Goal: Transaction & Acquisition: Book appointment/travel/reservation

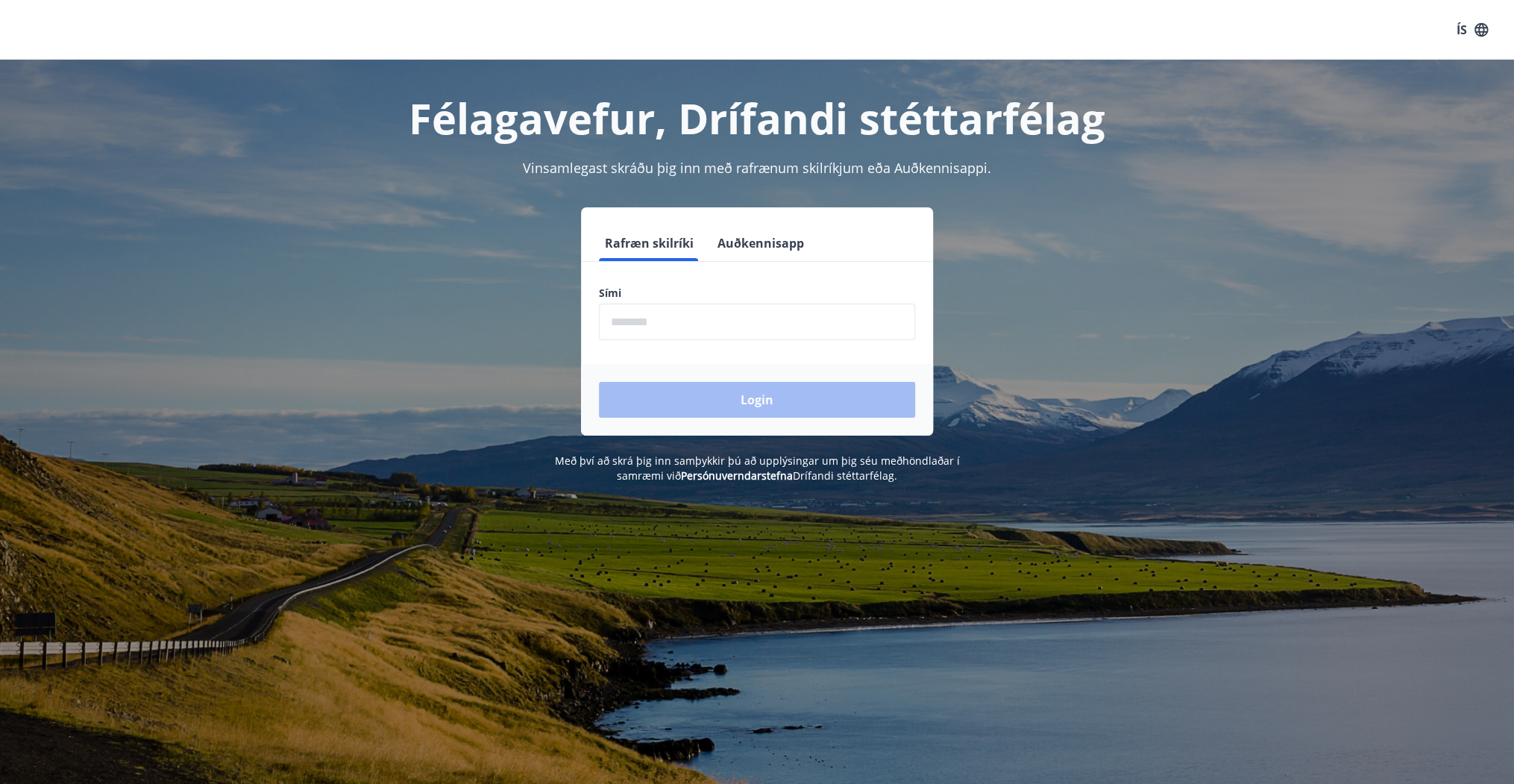
click at [689, 320] on input "phone" at bounding box center [757, 322] width 316 height 37
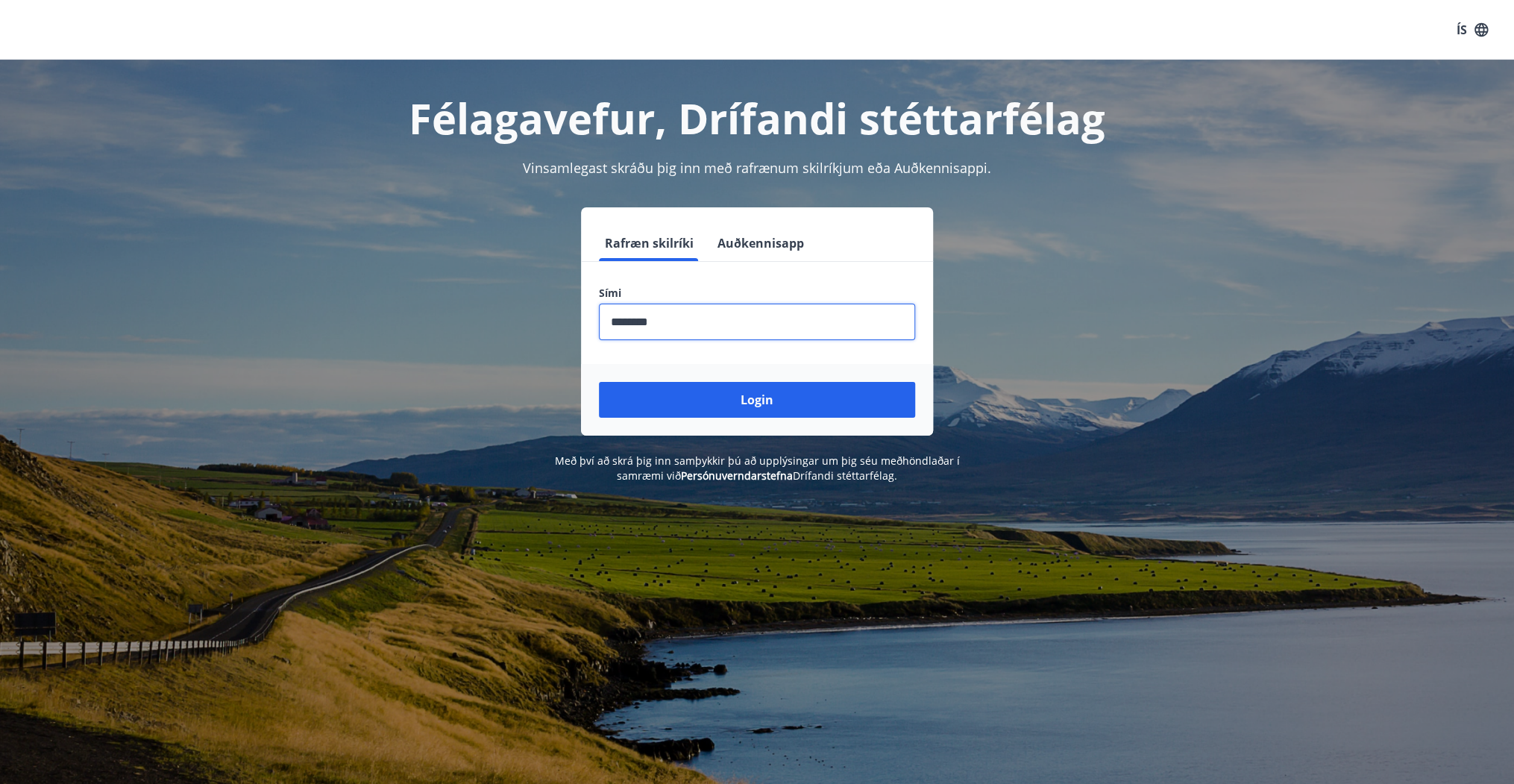
click at [736, 329] on input "phone" at bounding box center [757, 322] width 316 height 37
click at [736, 328] on input "phone" at bounding box center [757, 322] width 316 height 37
type input "*"
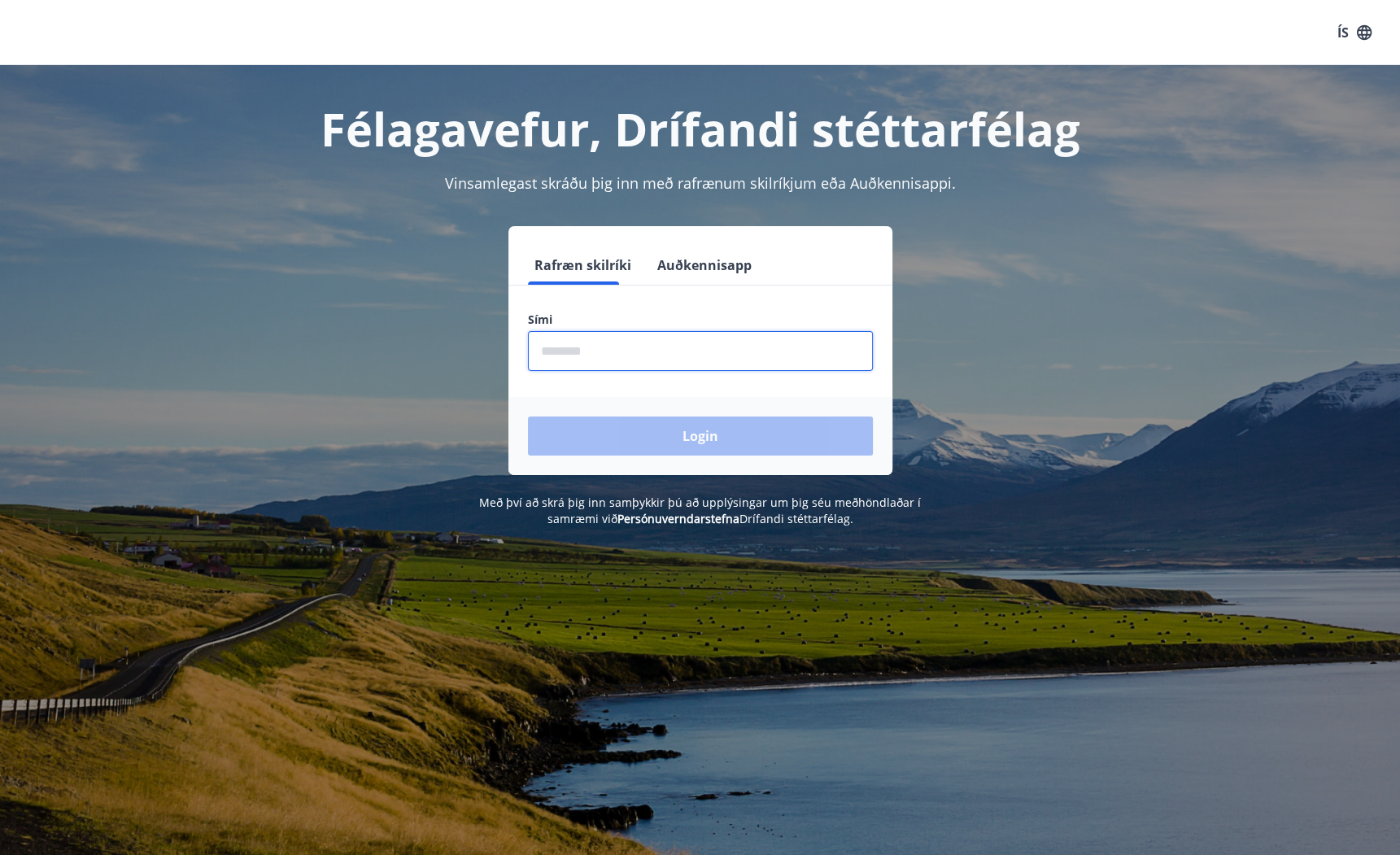
click at [649, 344] on input "phone" at bounding box center [700, 351] width 345 height 40
type input "********"
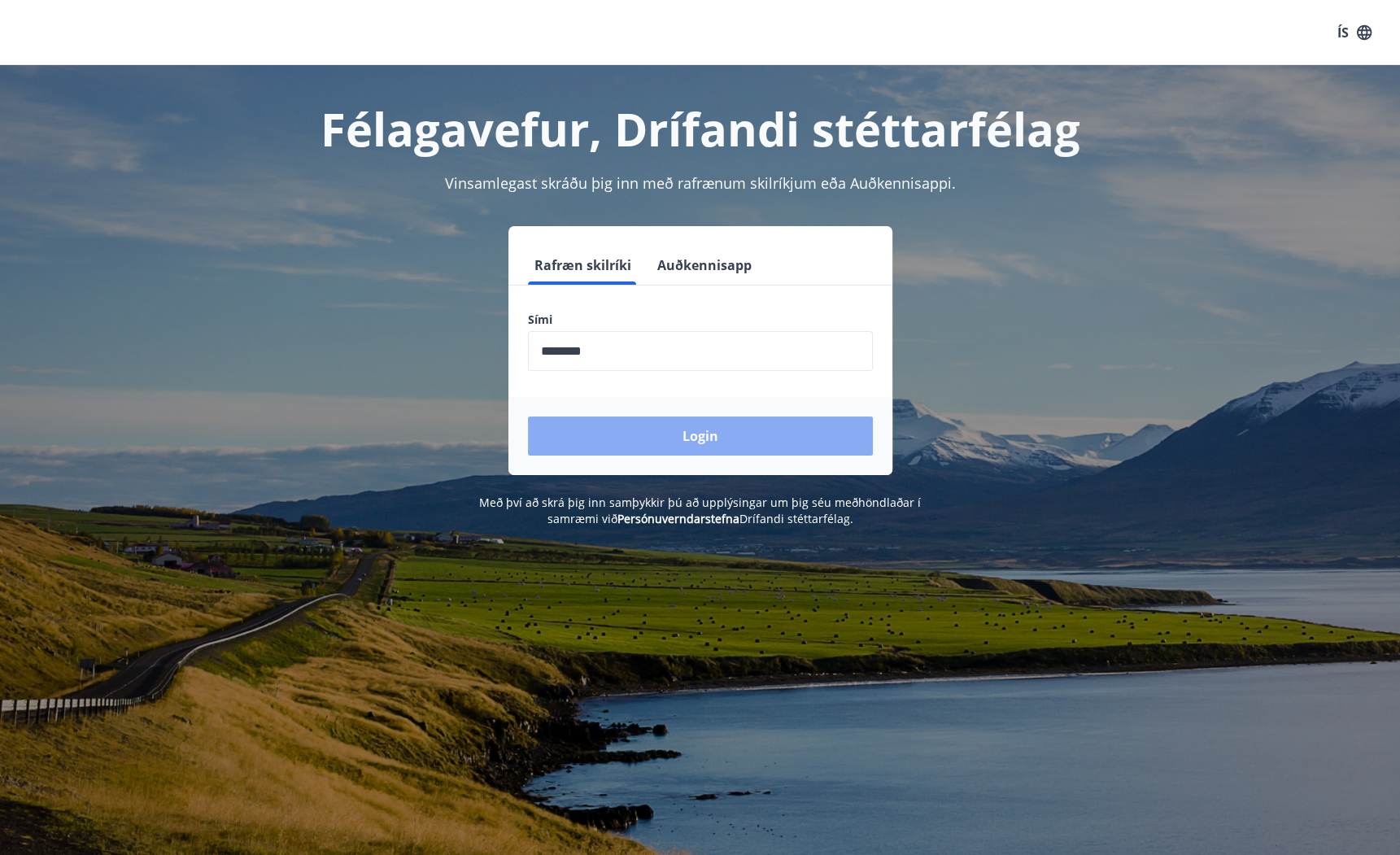
click at [721, 428] on button "Login" at bounding box center [700, 435] width 345 height 39
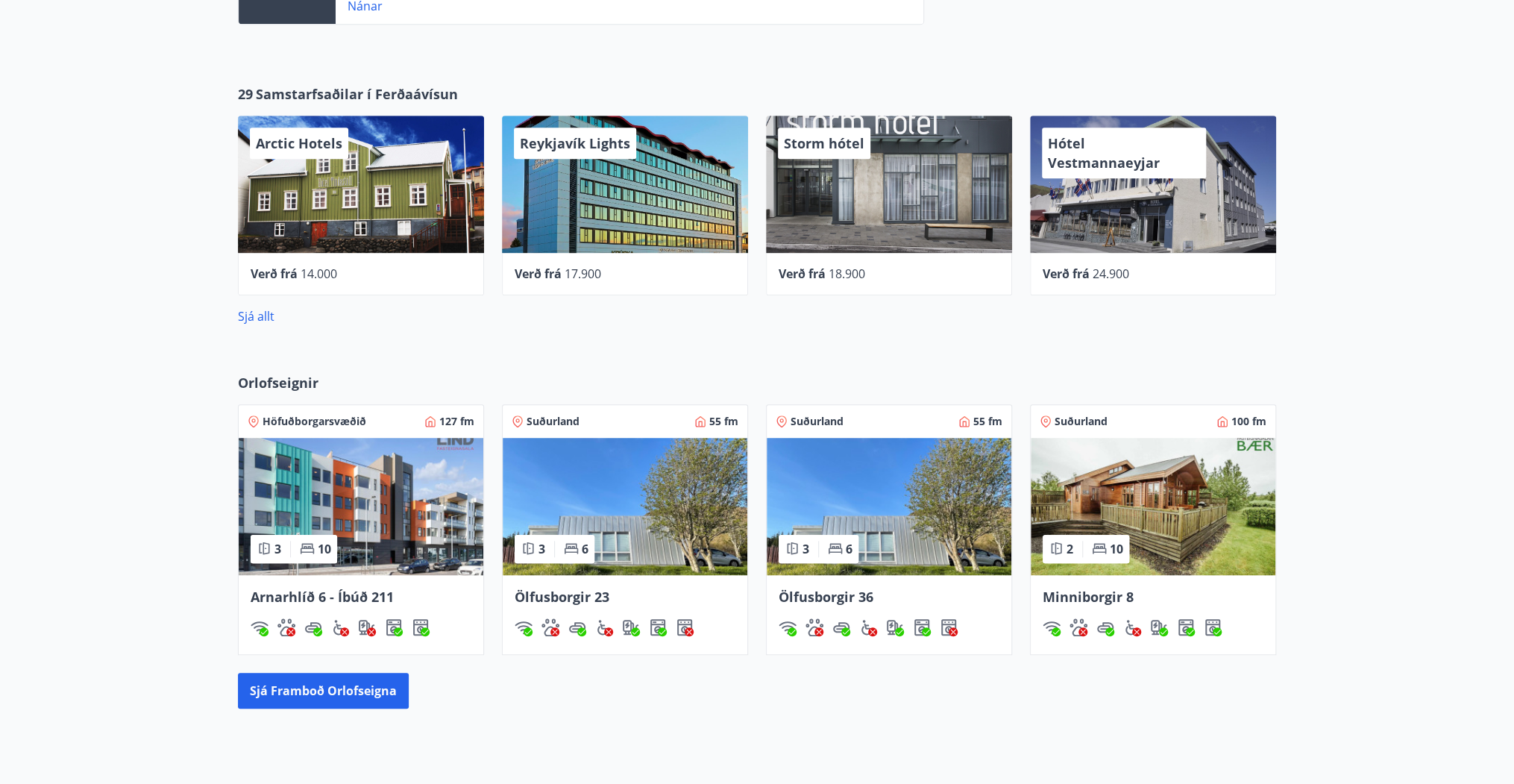
scroll to position [657, 0]
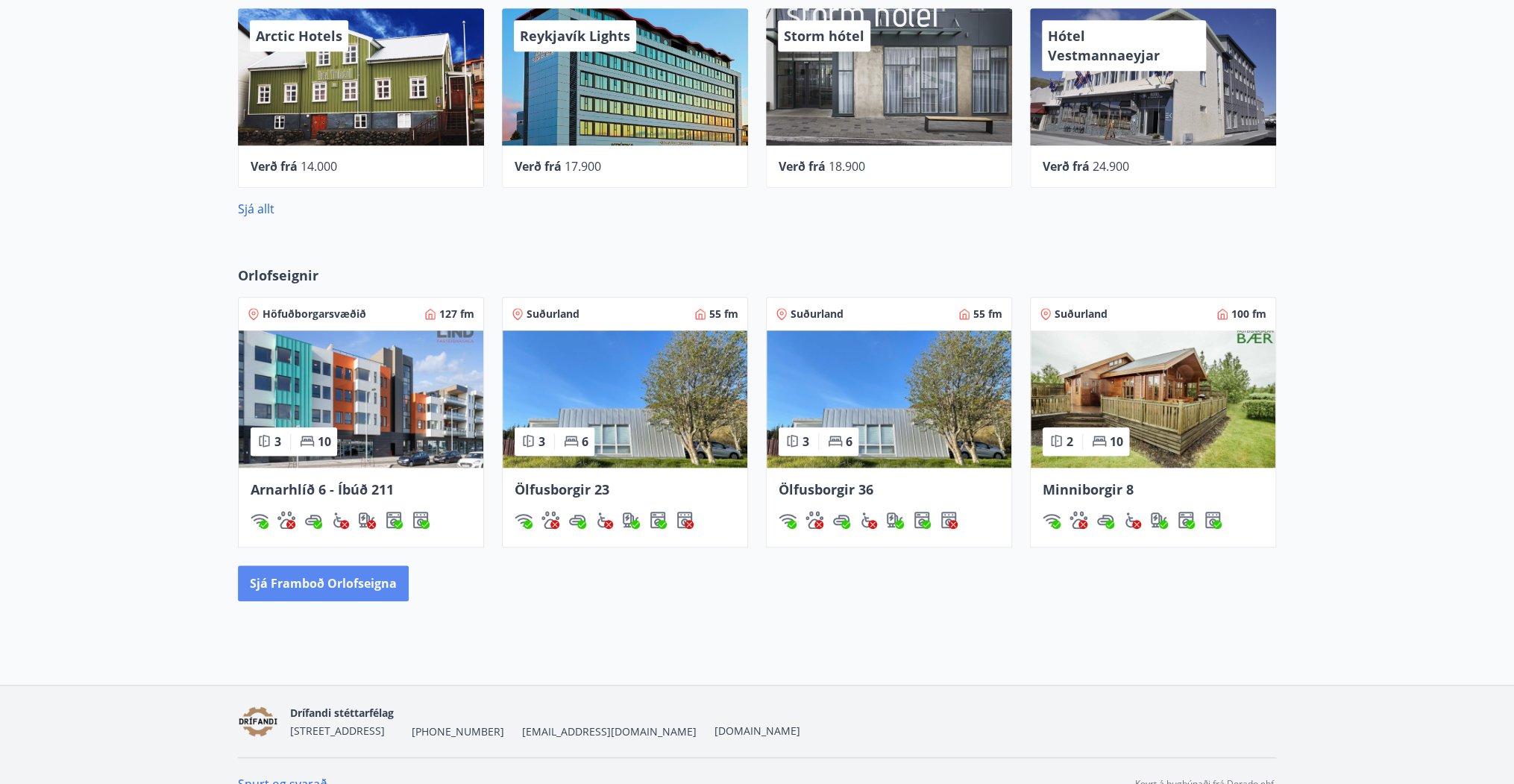
click at [382, 595] on button "Sjá framboð orlofseigna" at bounding box center [323, 583] width 171 height 36
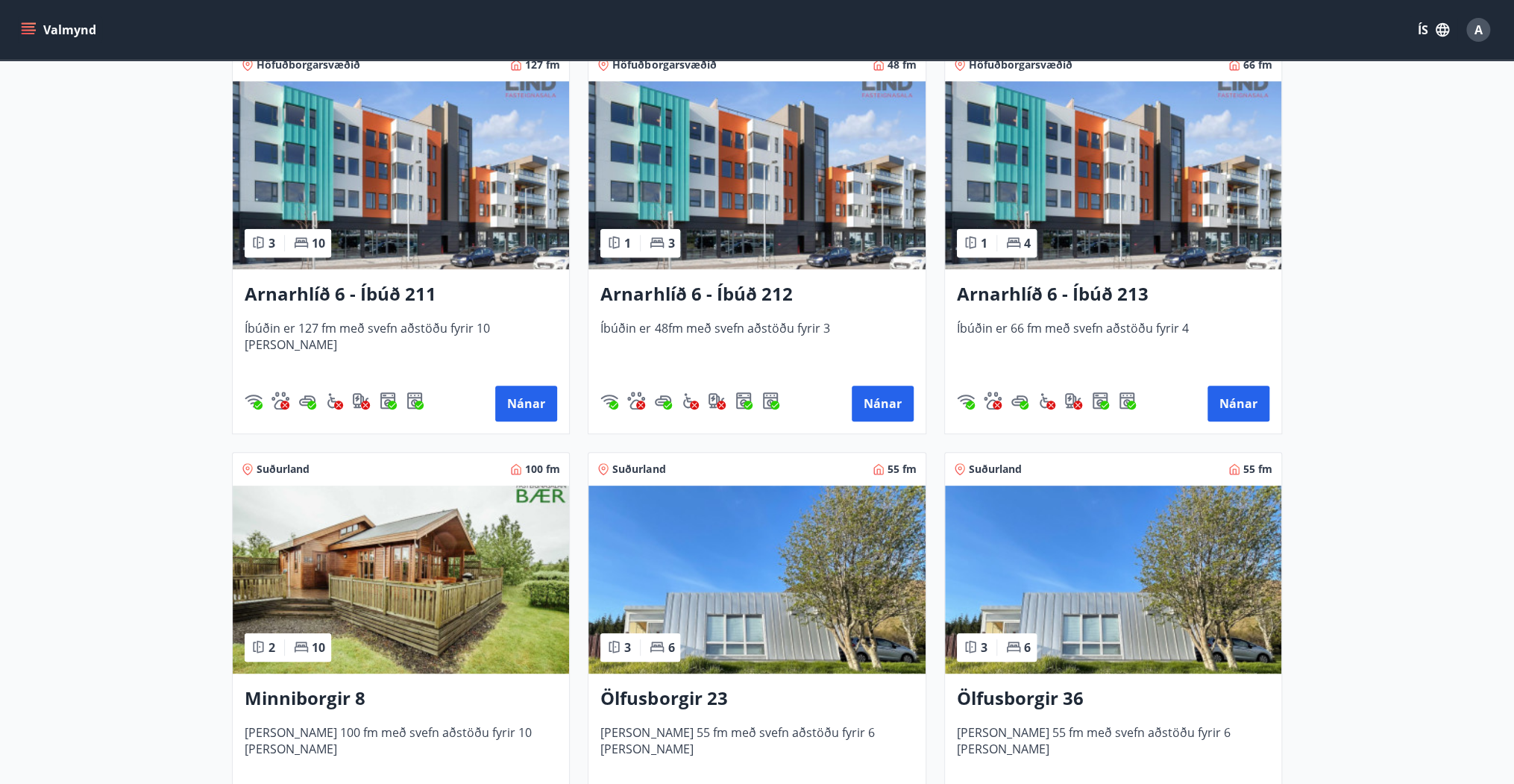
scroll to position [298, 0]
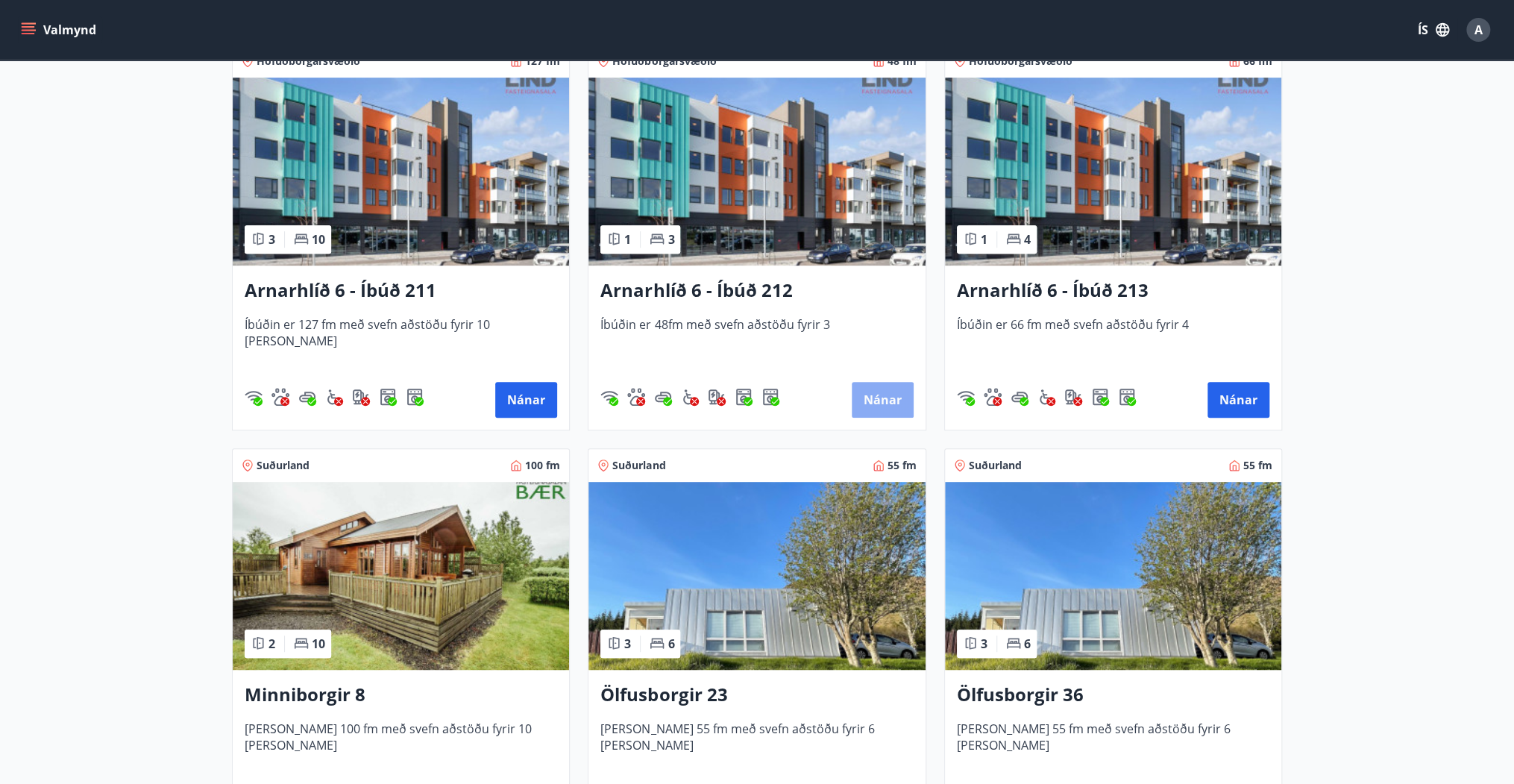
click at [880, 392] on button "Nánar" at bounding box center [883, 399] width 62 height 36
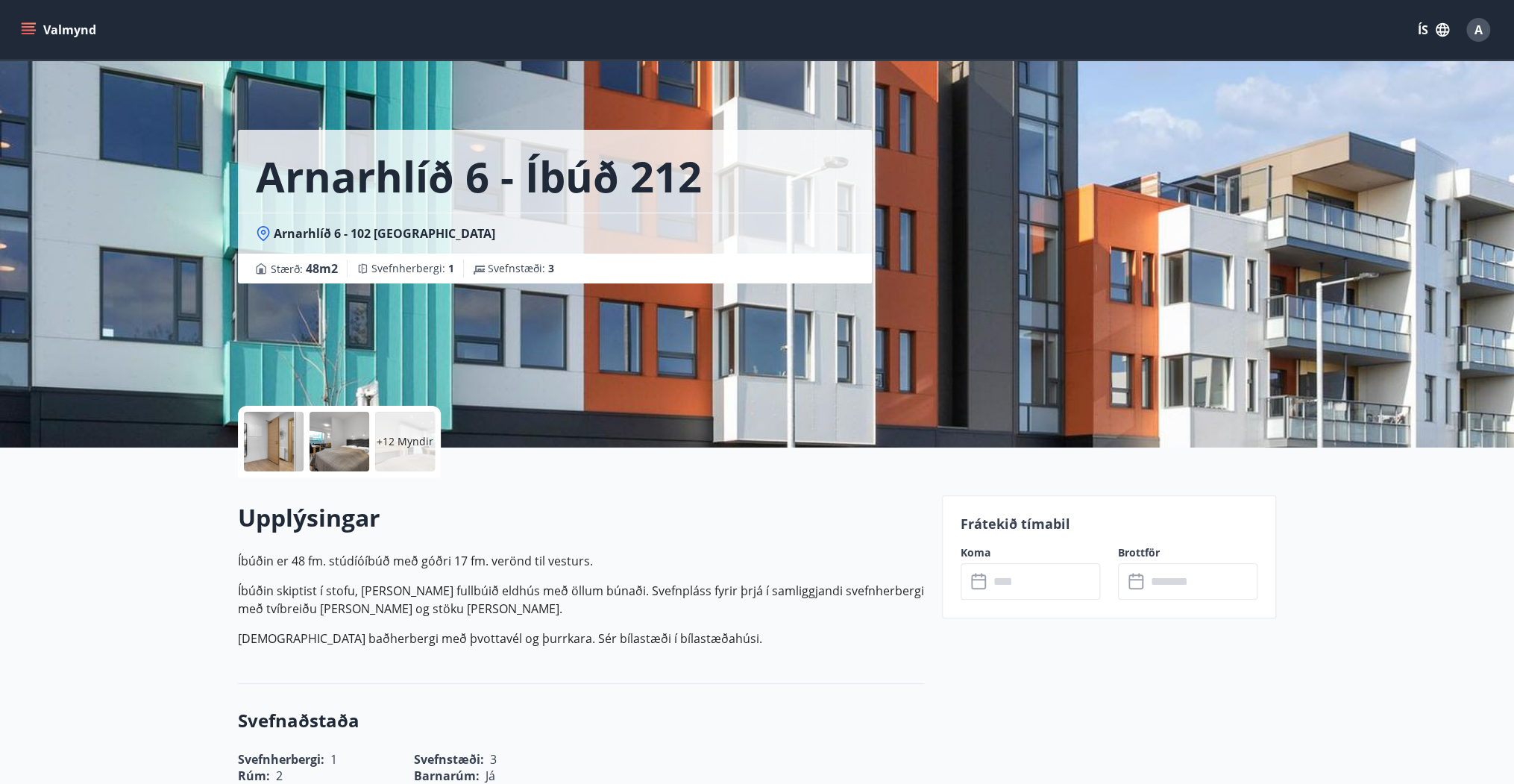
click at [424, 460] on div "+12 Myndir" at bounding box center [405, 441] width 60 height 60
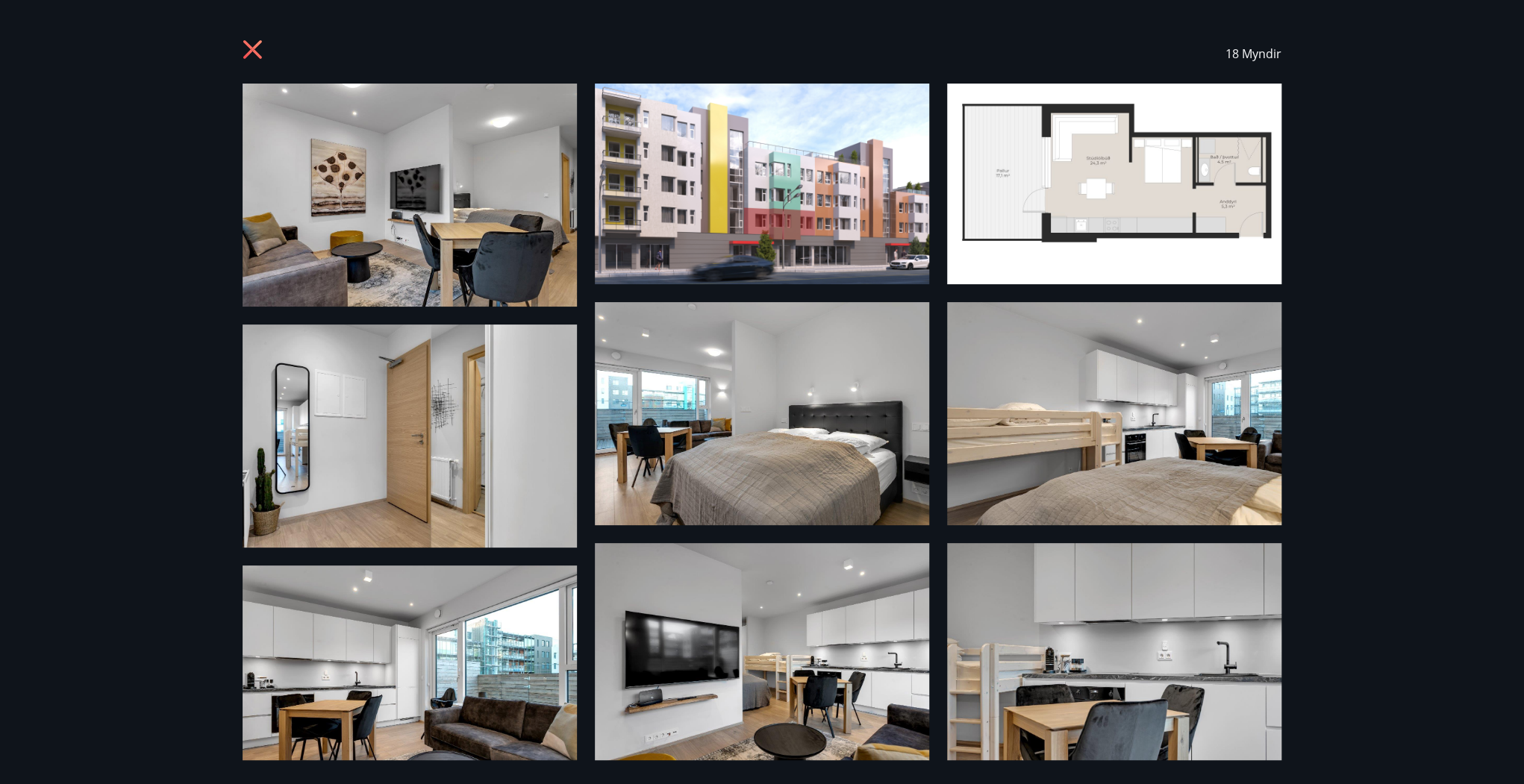
click at [258, 52] on icon at bounding box center [255, 52] width 24 height 24
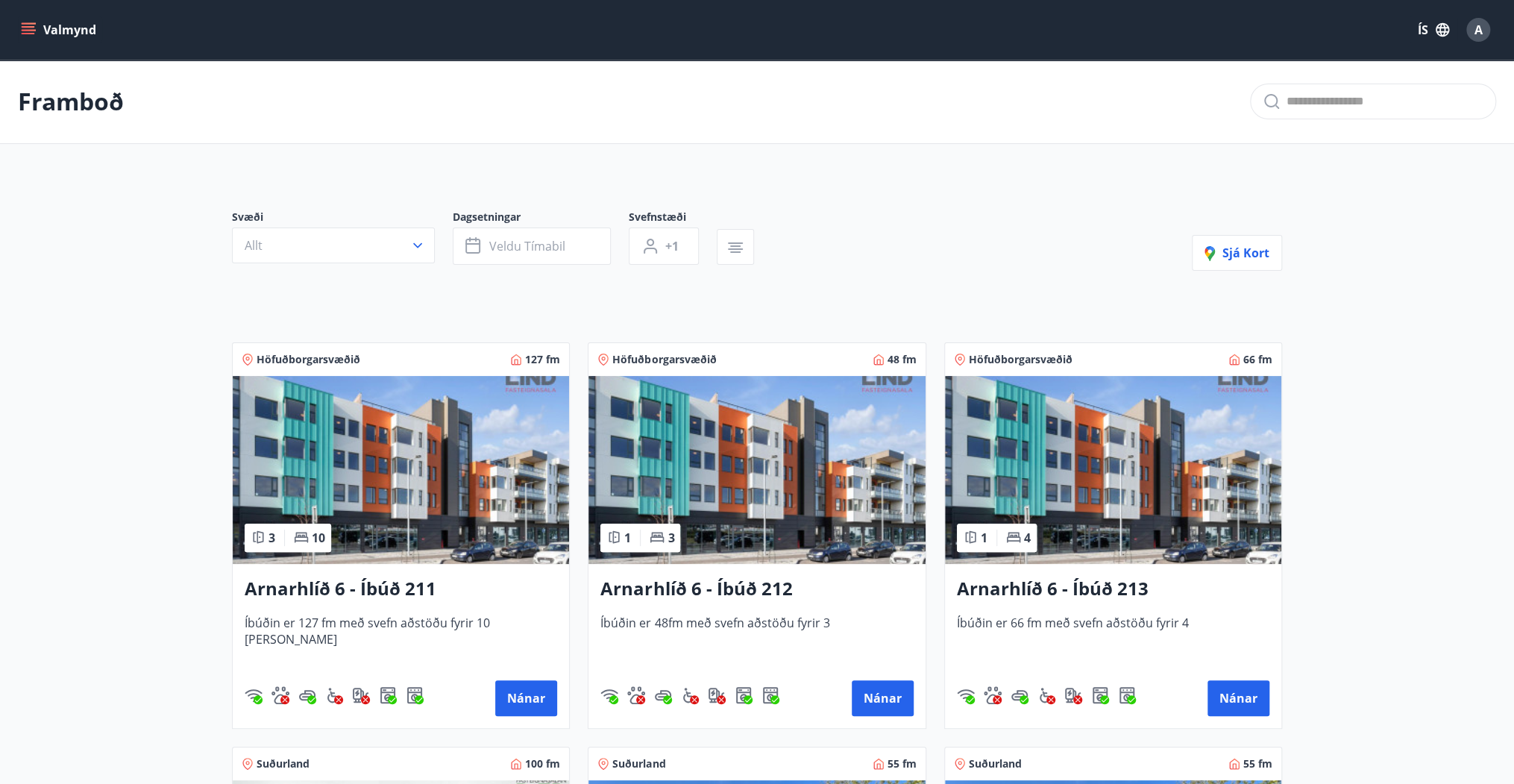
click at [1221, 678] on div "Arnarhlíð 6 - Íbúð 213 Íbúðin er 66 fm með svefn aðstöðu fyrir 4 Nánar" at bounding box center [1113, 646] width 336 height 164
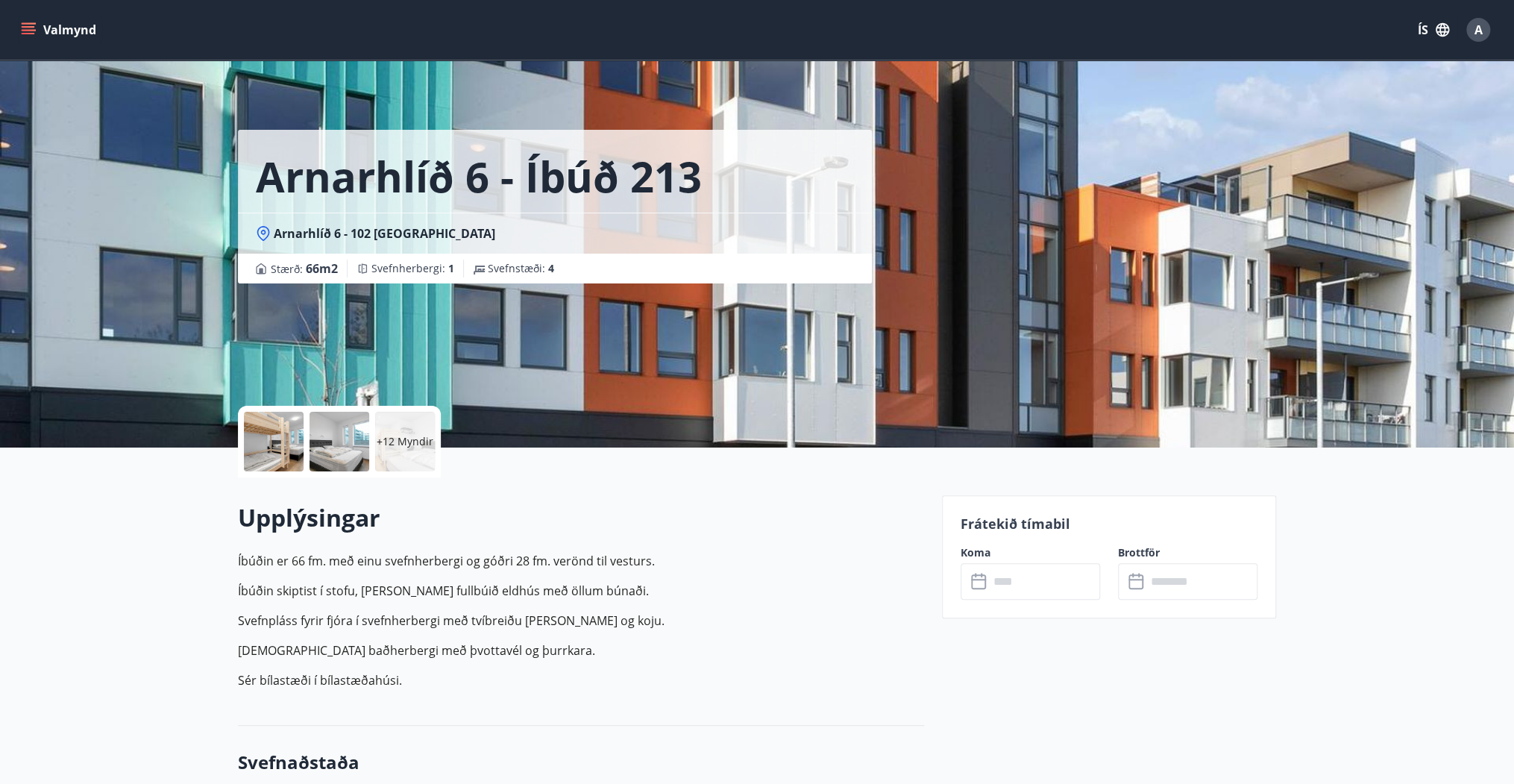
click at [396, 456] on div "+12 Myndir" at bounding box center [405, 441] width 60 height 60
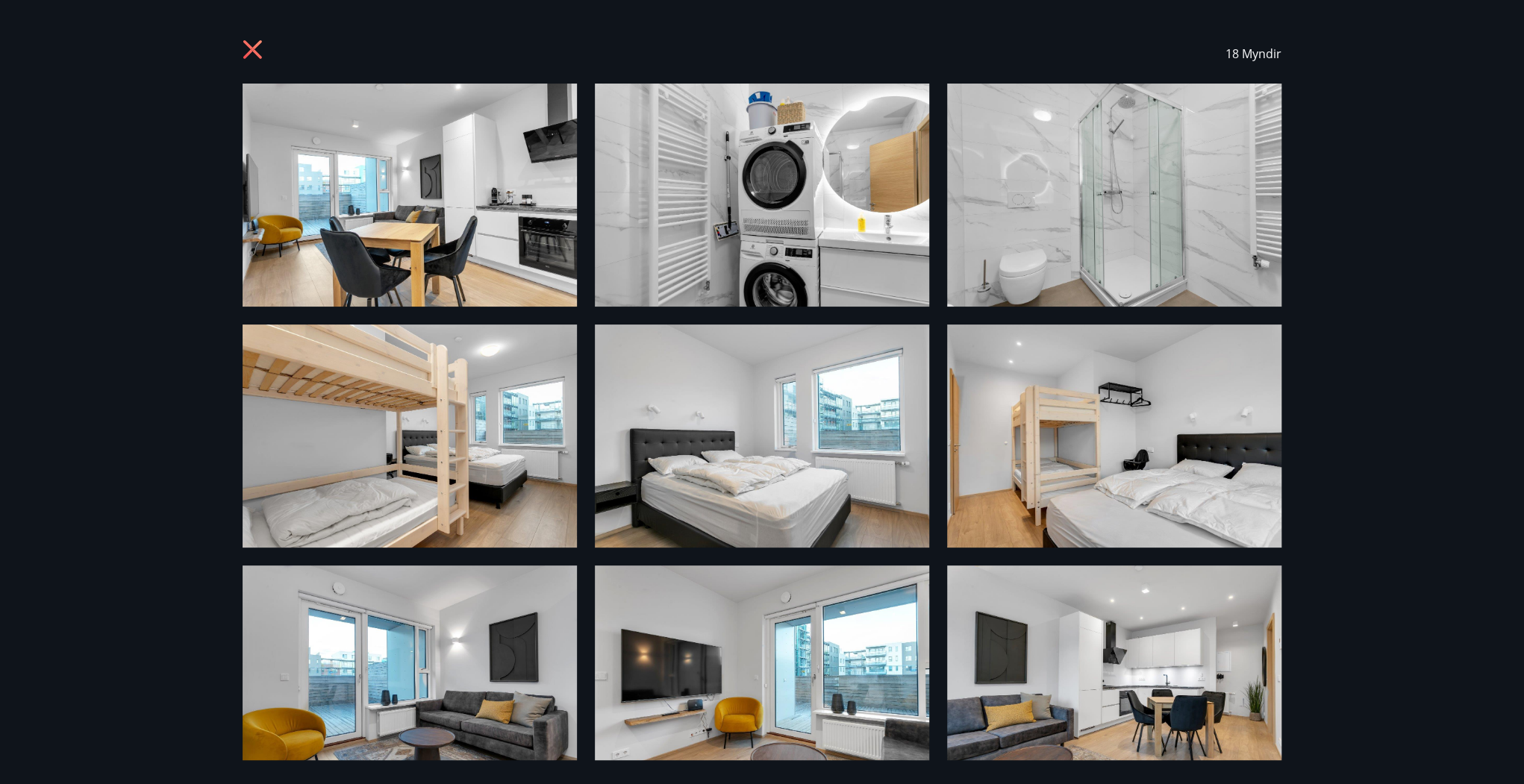
click at [1129, 503] on img at bounding box center [1114, 436] width 334 height 223
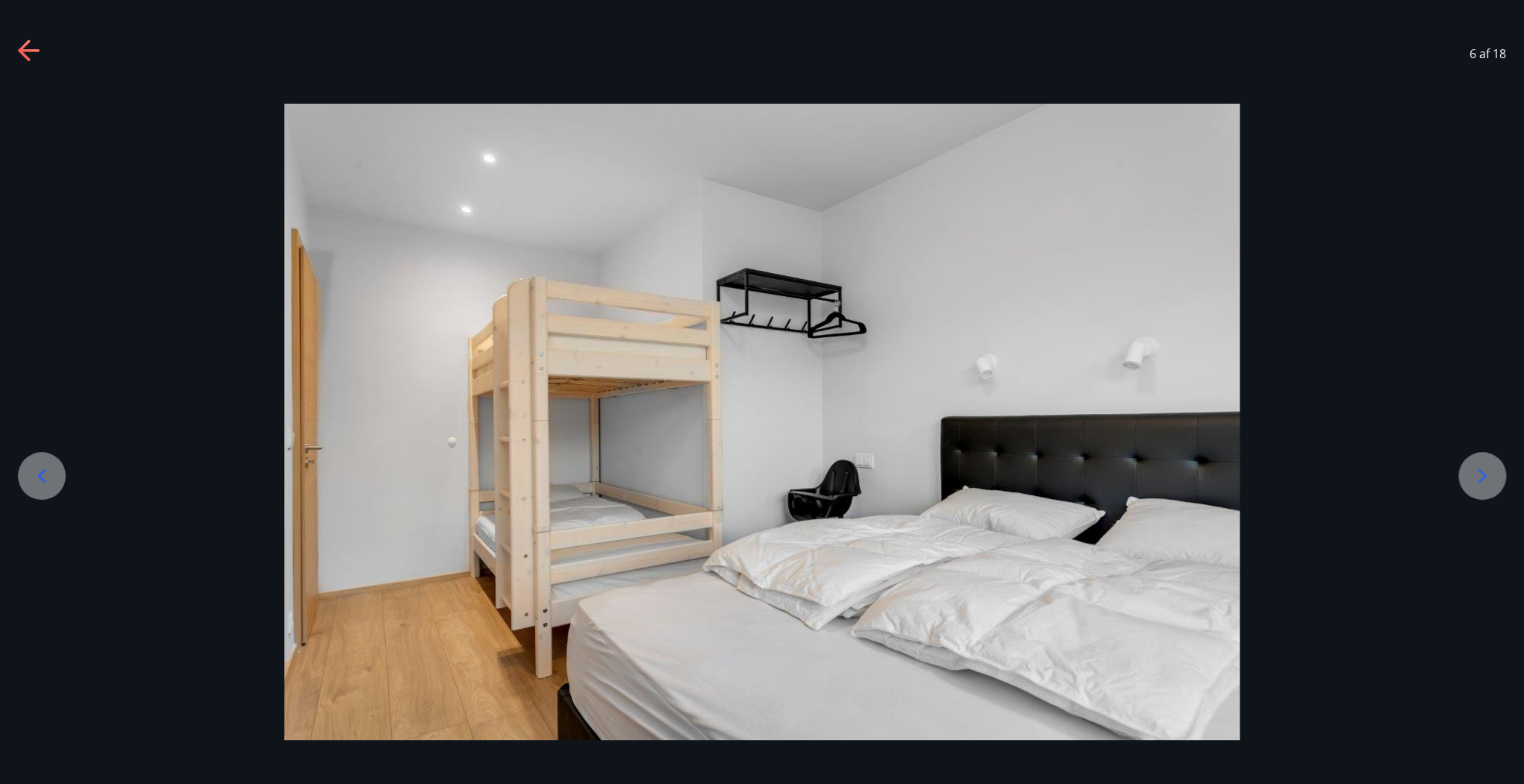
click at [1293, 479] on icon at bounding box center [1482, 476] width 24 height 24
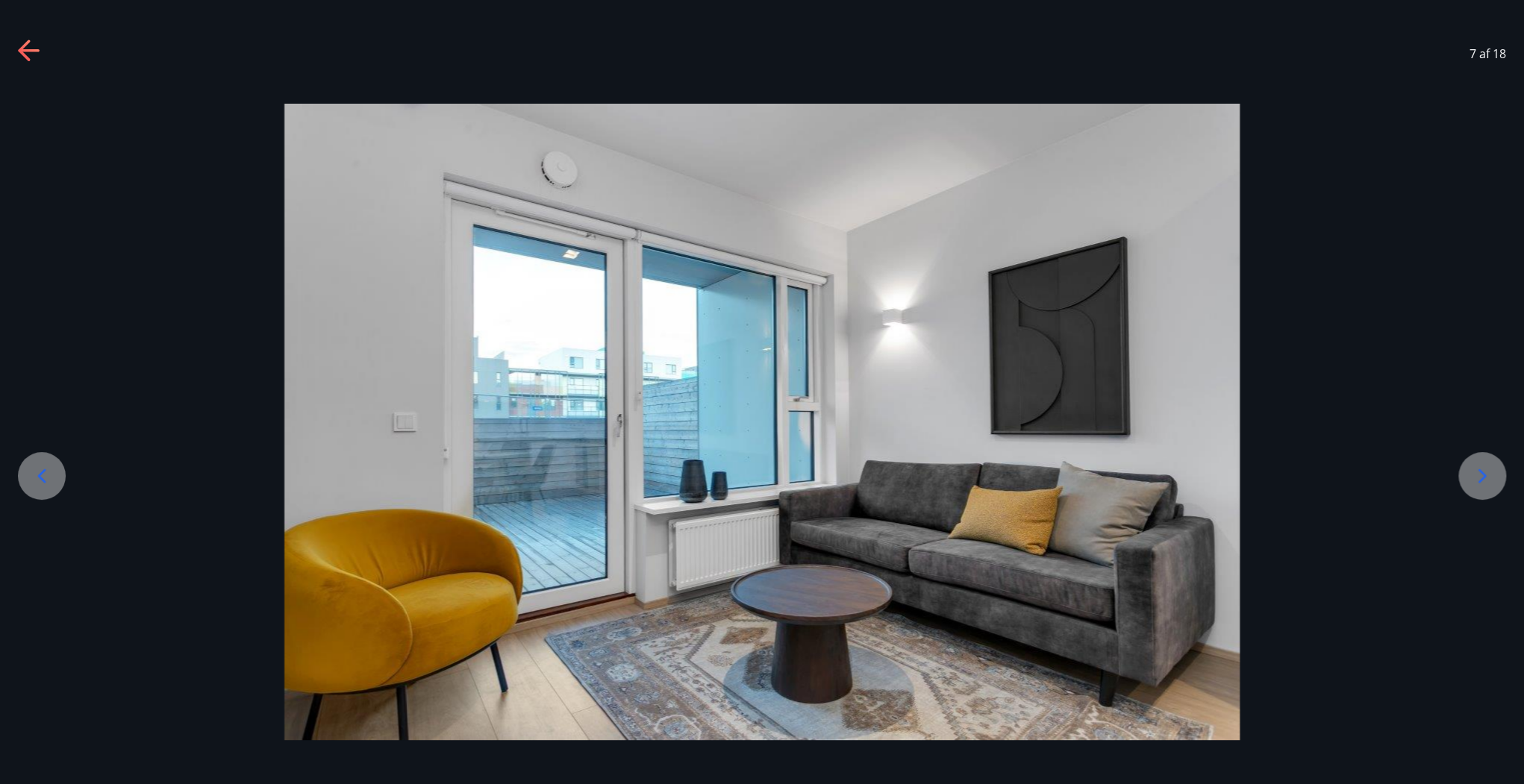
click at [1293, 479] on icon at bounding box center [1482, 476] width 24 height 24
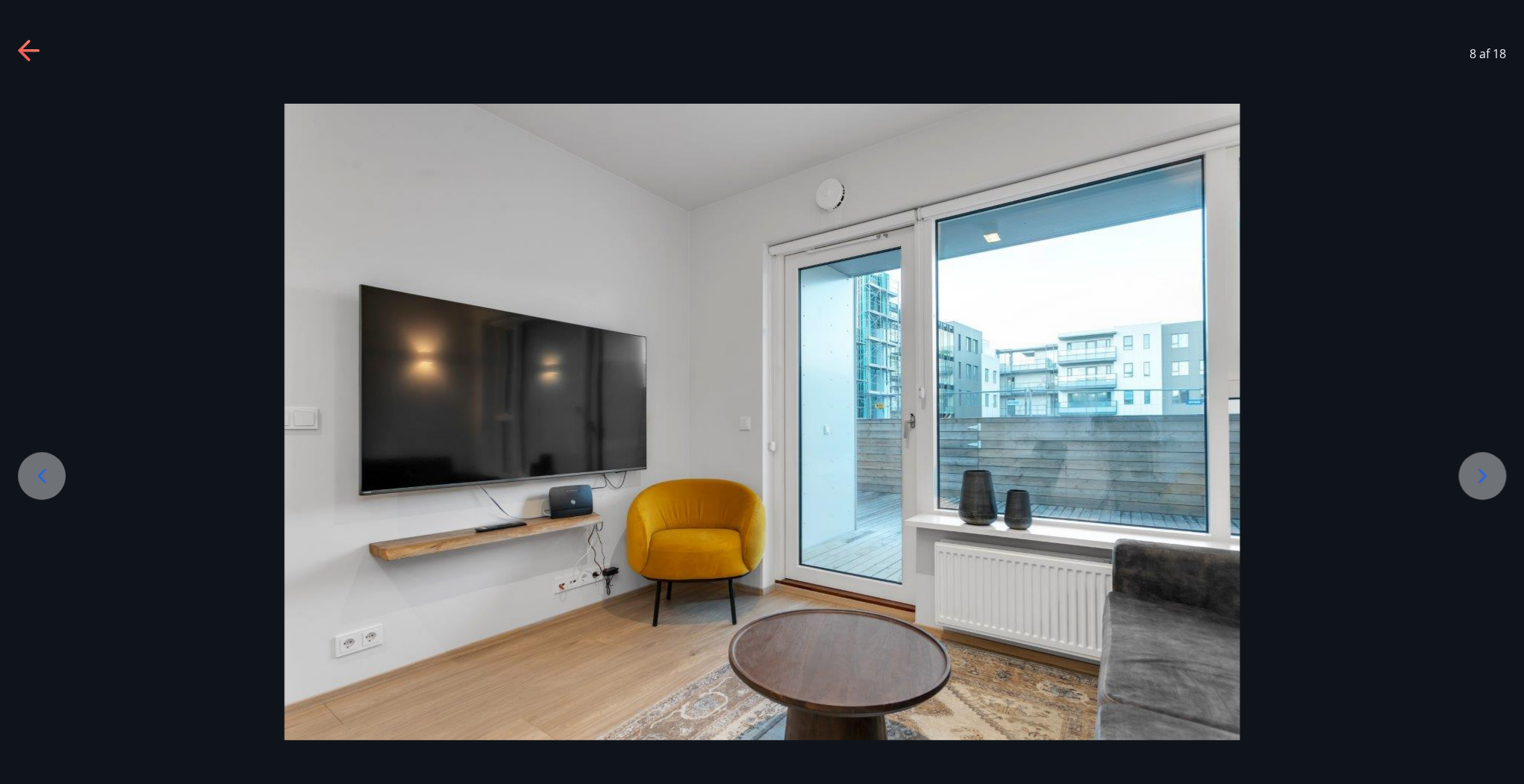
click at [1293, 479] on icon at bounding box center [1482, 476] width 24 height 24
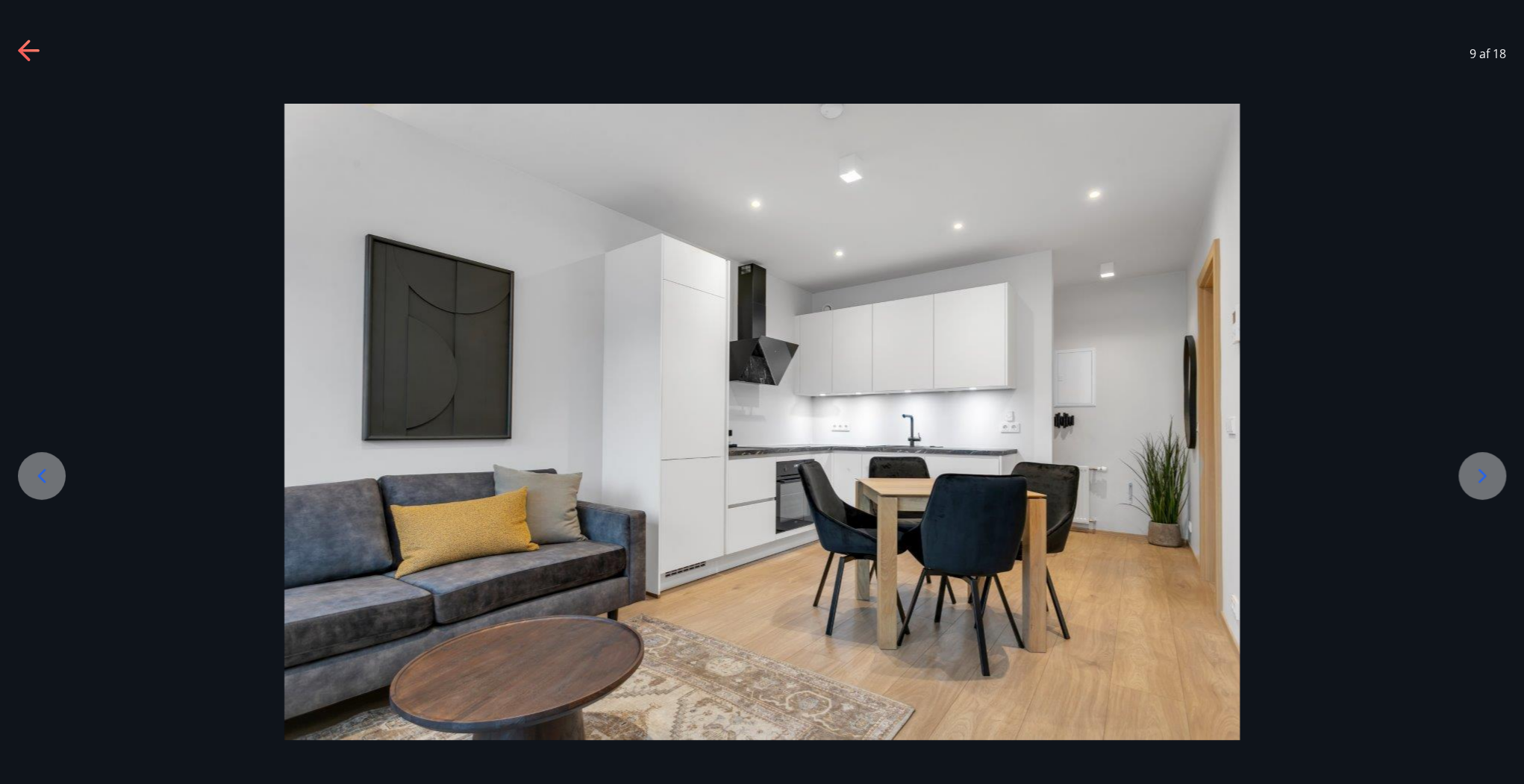
click at [1293, 471] on icon at bounding box center [1482, 476] width 24 height 24
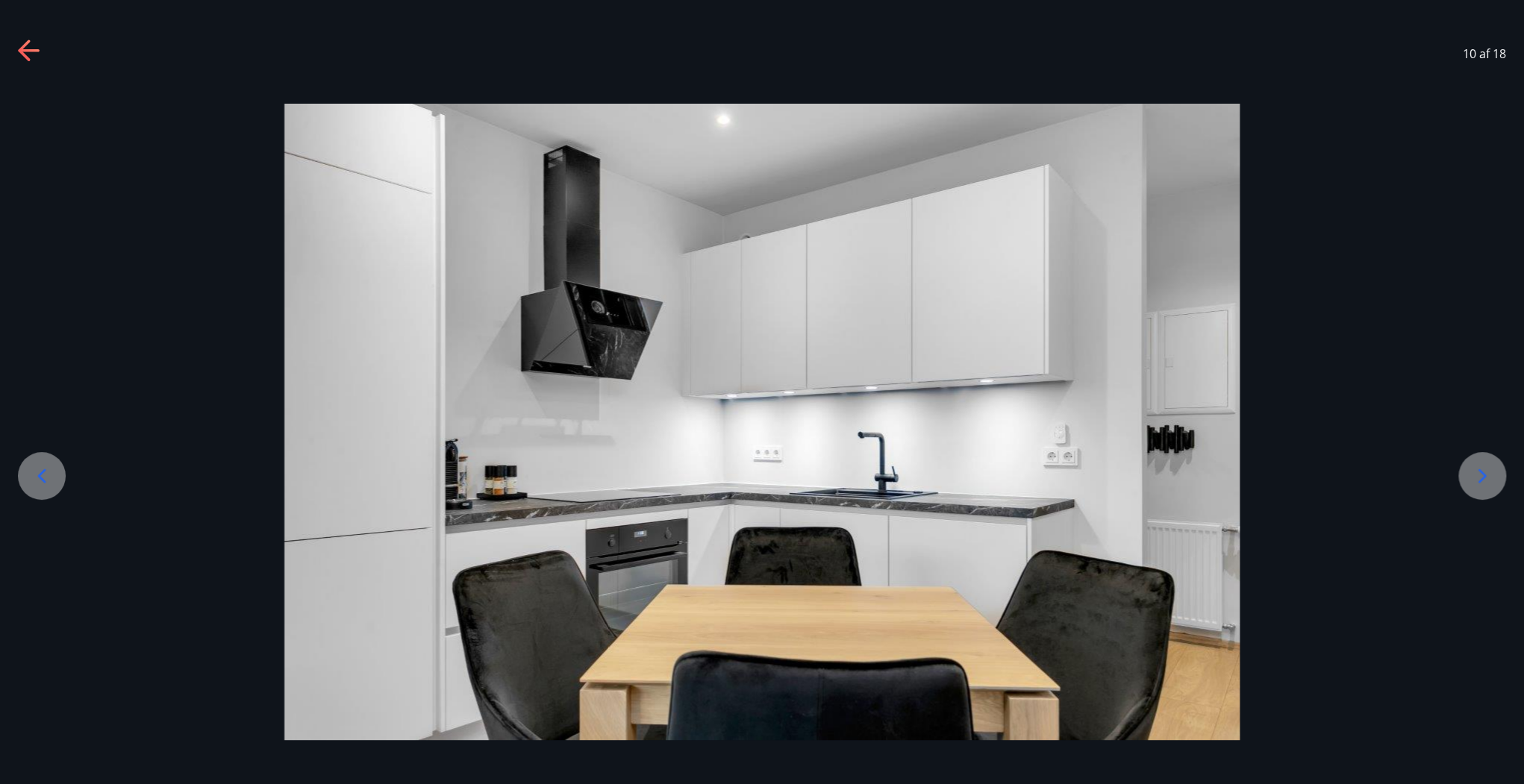
click at [1293, 471] on icon at bounding box center [1482, 476] width 24 height 24
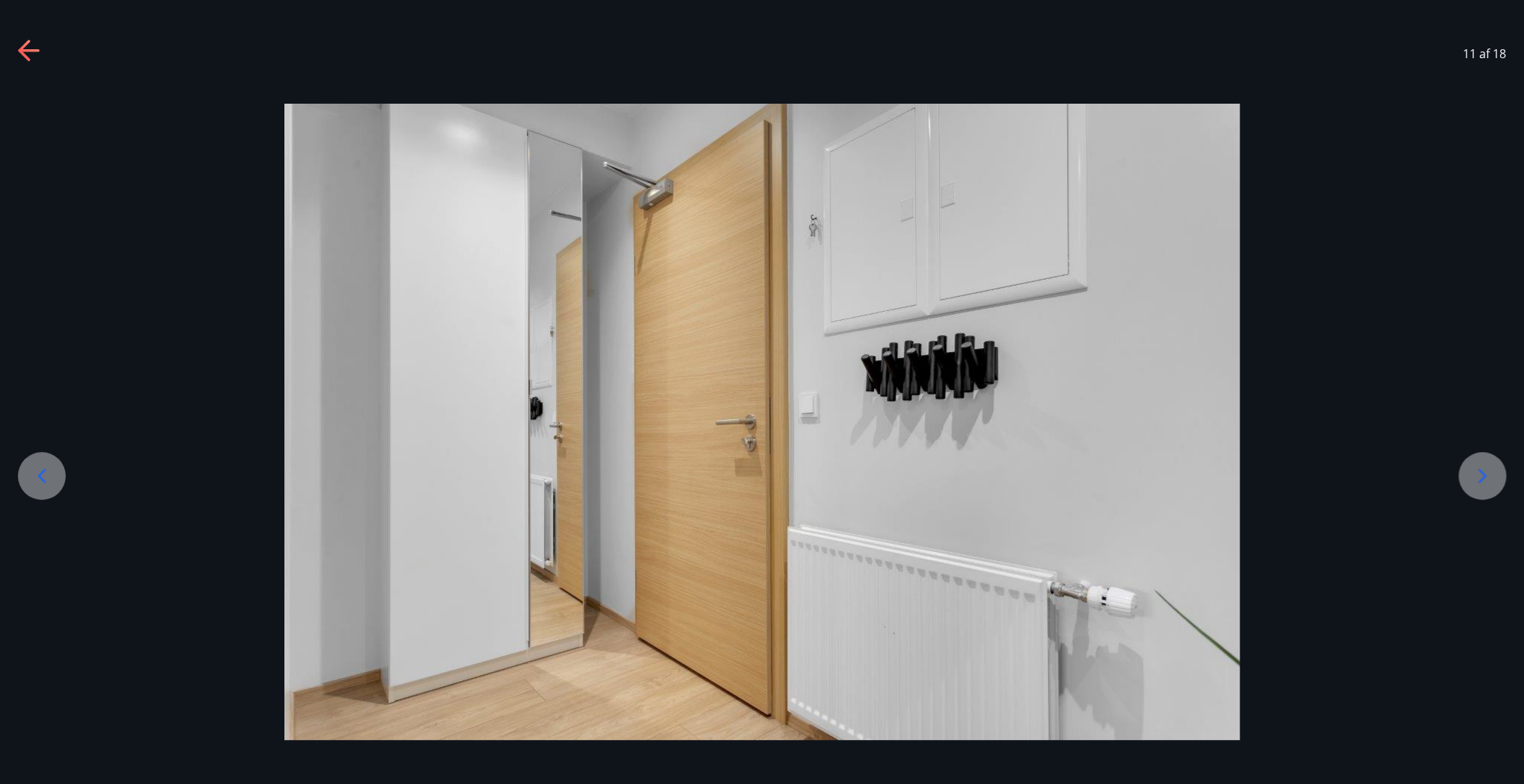
click at [1293, 471] on icon at bounding box center [1482, 476] width 24 height 24
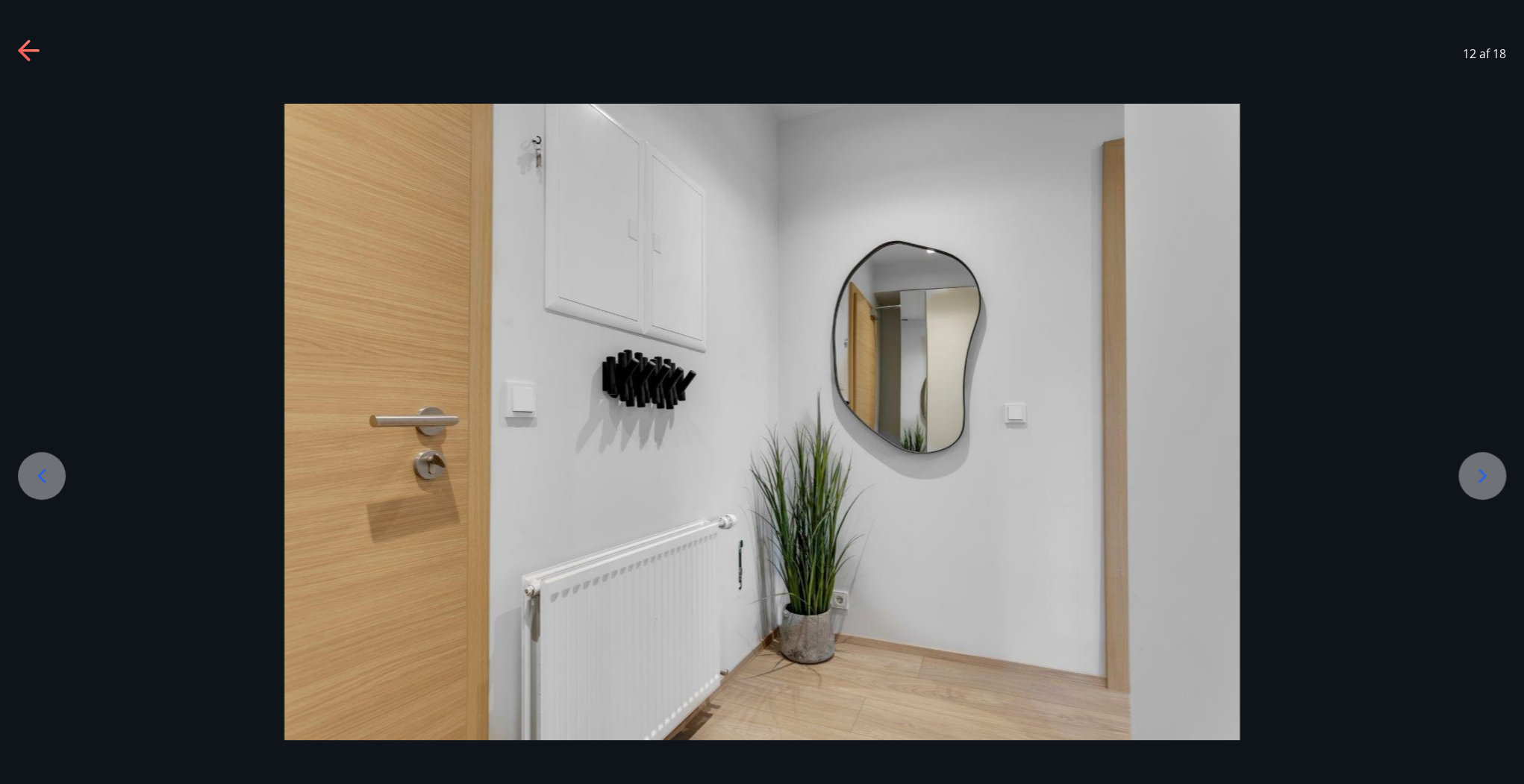
click at [26, 56] on icon at bounding box center [24, 50] width 12 height 21
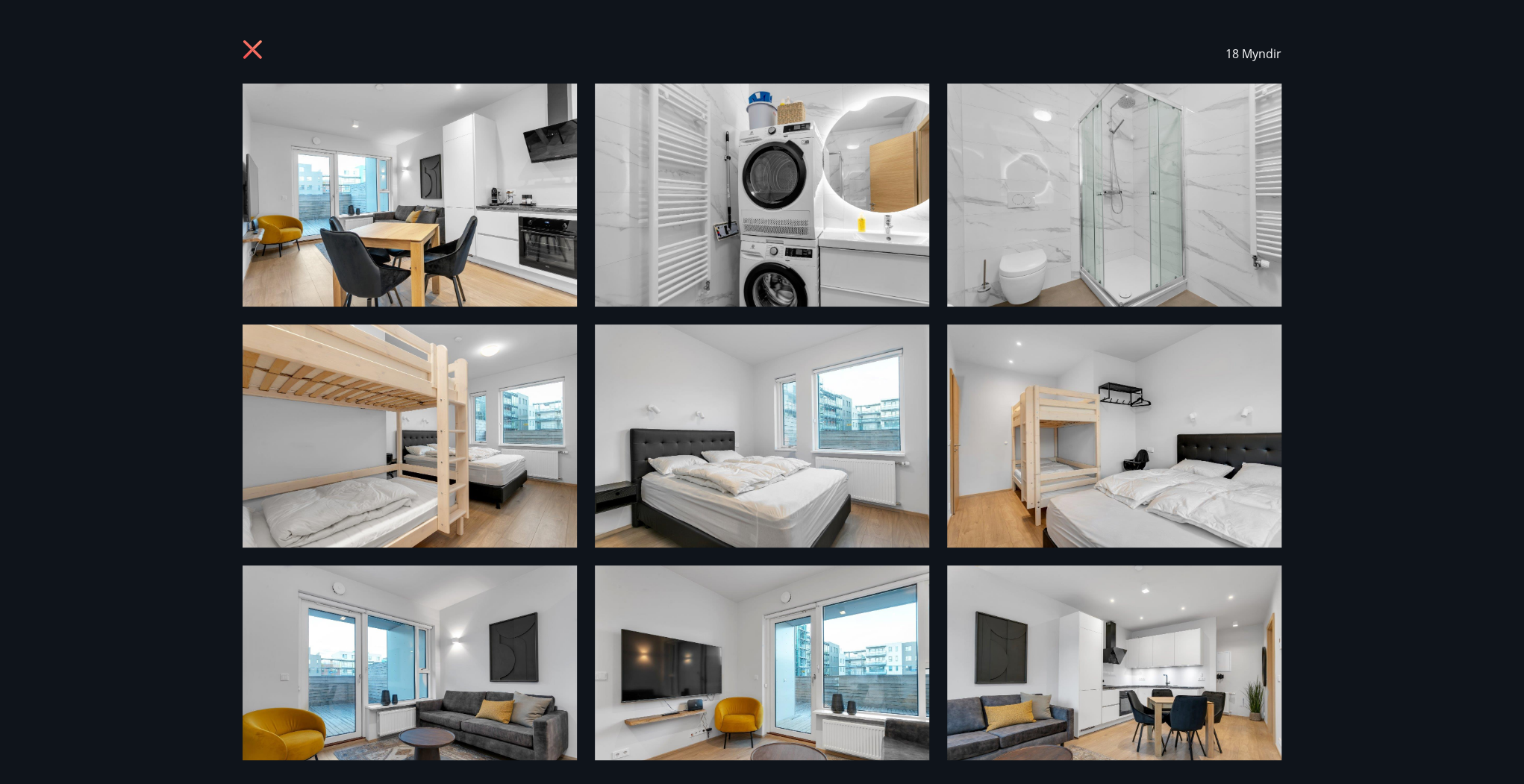
click at [251, 56] on icon at bounding box center [255, 52] width 24 height 24
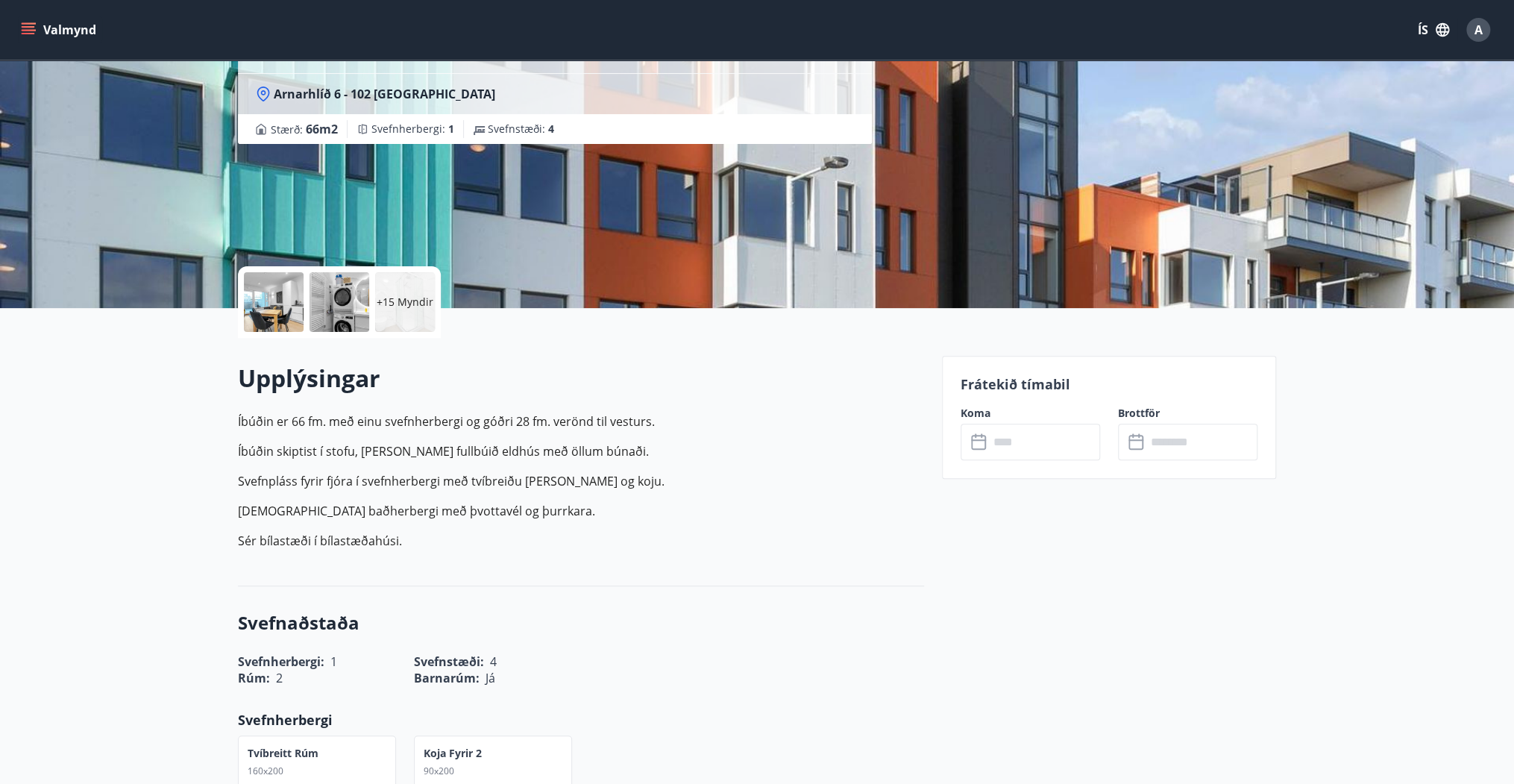
scroll to position [239, 0]
